Goal: Find contact information: Obtain details needed to contact an individual or organization

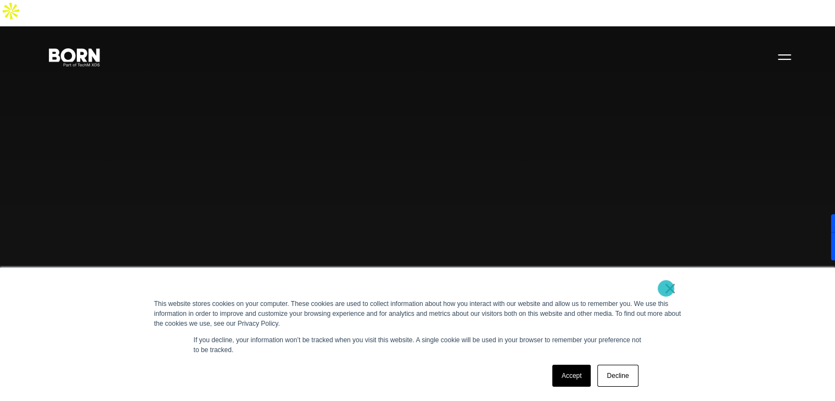
click at [666, 288] on link "×" at bounding box center [670, 288] width 13 height 10
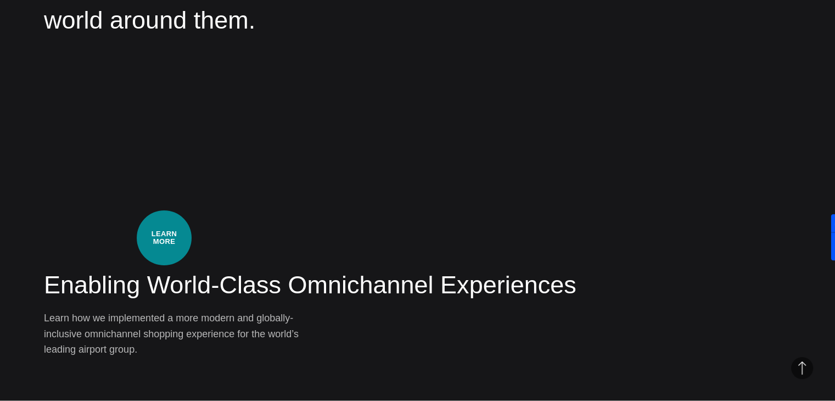
scroll to position [2974, 0]
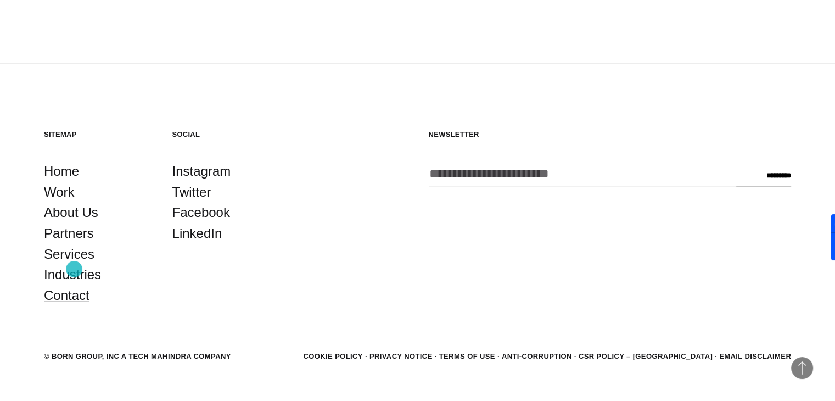
click at [74, 285] on link "Contact" at bounding box center [67, 295] width 46 height 21
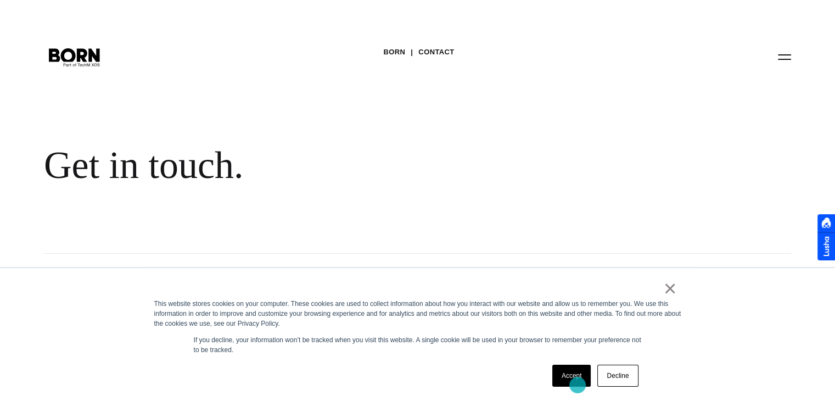
click at [578, 385] on link "Accept" at bounding box center [571, 376] width 39 height 22
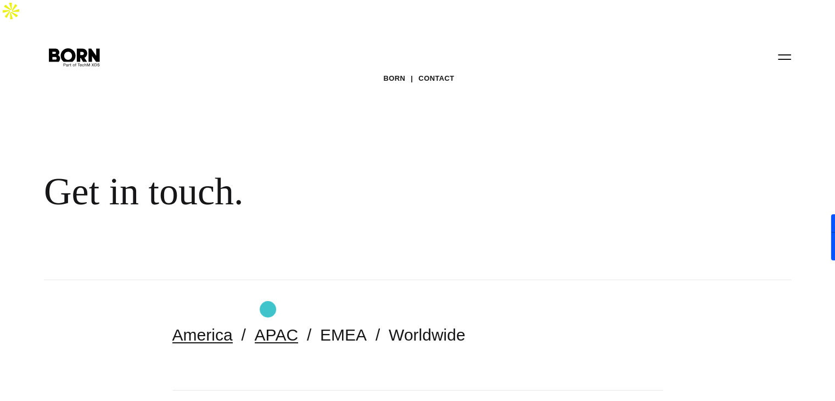
click at [268, 326] on link "APAC" at bounding box center [276, 335] width 43 height 18
click at [339, 326] on link "EMEA" at bounding box center [343, 335] width 47 height 18
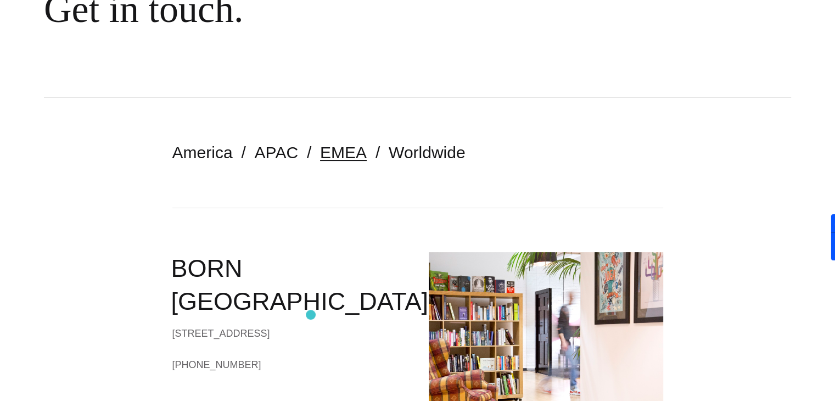
scroll to position [143, 0]
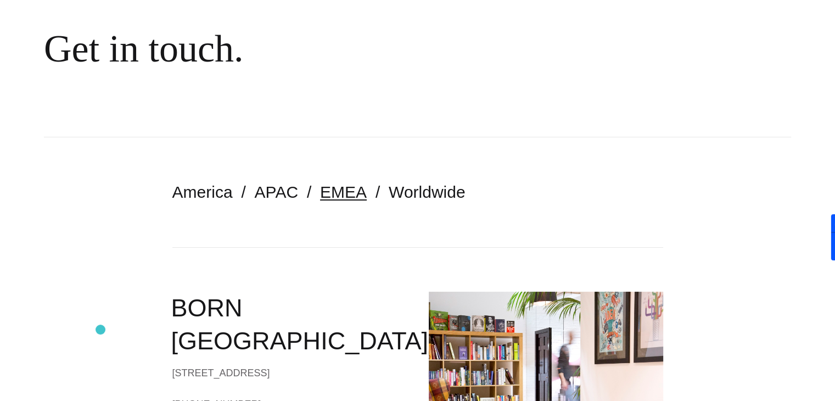
drag, startPoint x: 264, startPoint y: 349, endPoint x: 101, endPoint y: 330, distance: 164.8
click at [101, 330] on section "America APAC EMEA Worldwide BORN London 90/92 Pentonville Rd London N1 9HS Unit…" at bounding box center [417, 329] width 835 height 385
copy div "London N1 9HS United Kingdom"
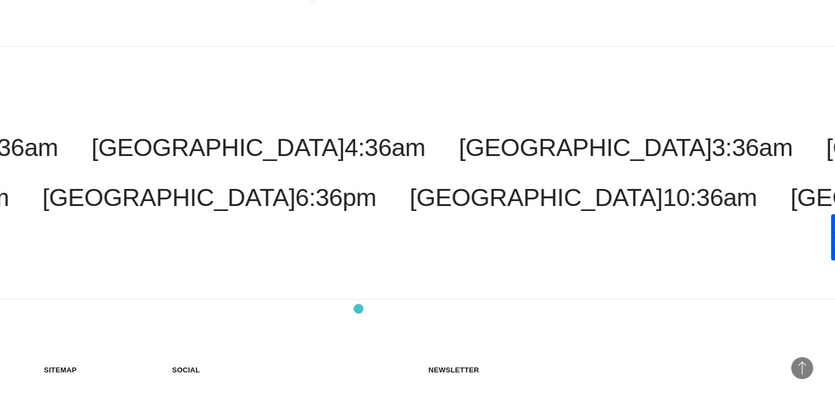
scroll to position [381, 0]
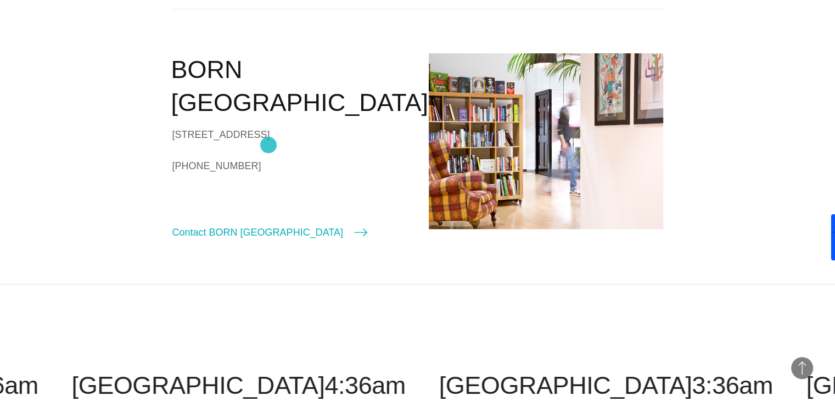
copy div "London N1 9HS United Kingdom"
